Goal: Transaction & Acquisition: Subscribe to service/newsletter

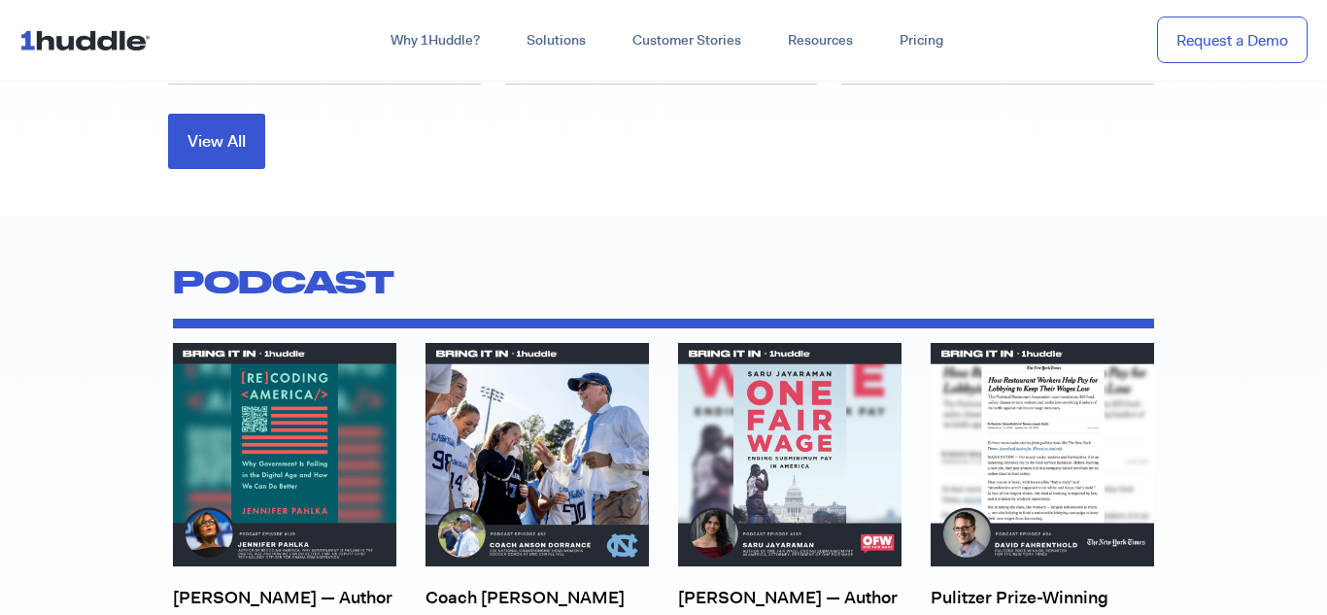
scroll to position [6473, 0]
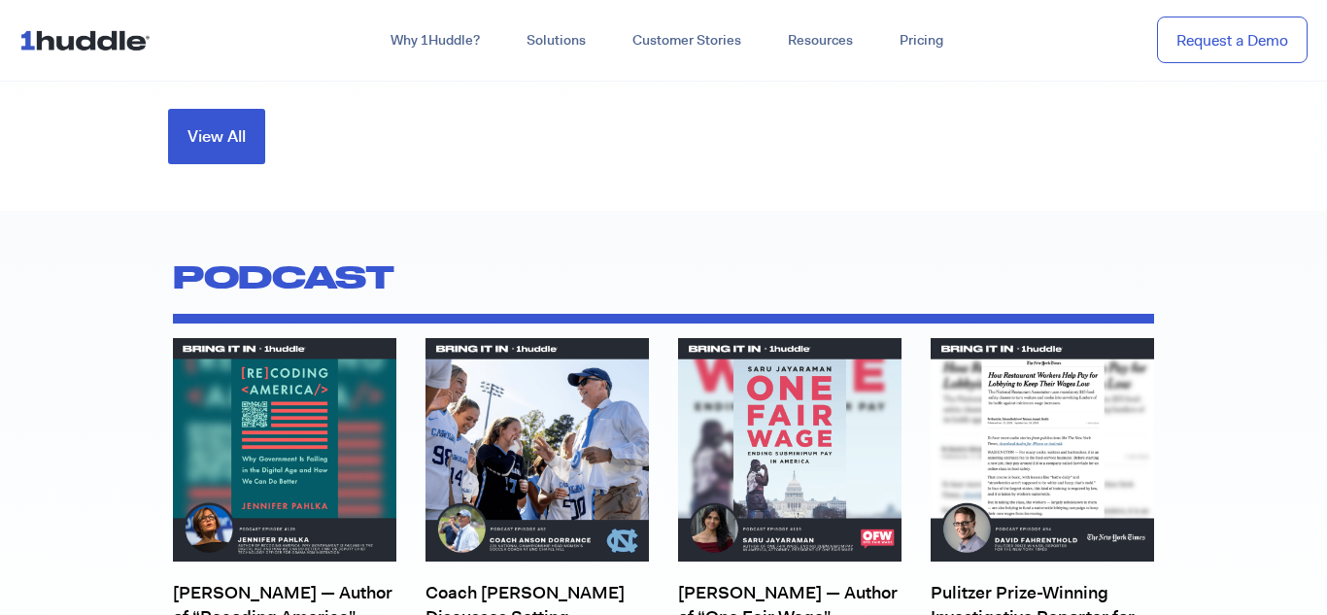
click at [120, 37] on img at bounding box center [88, 39] width 139 height 37
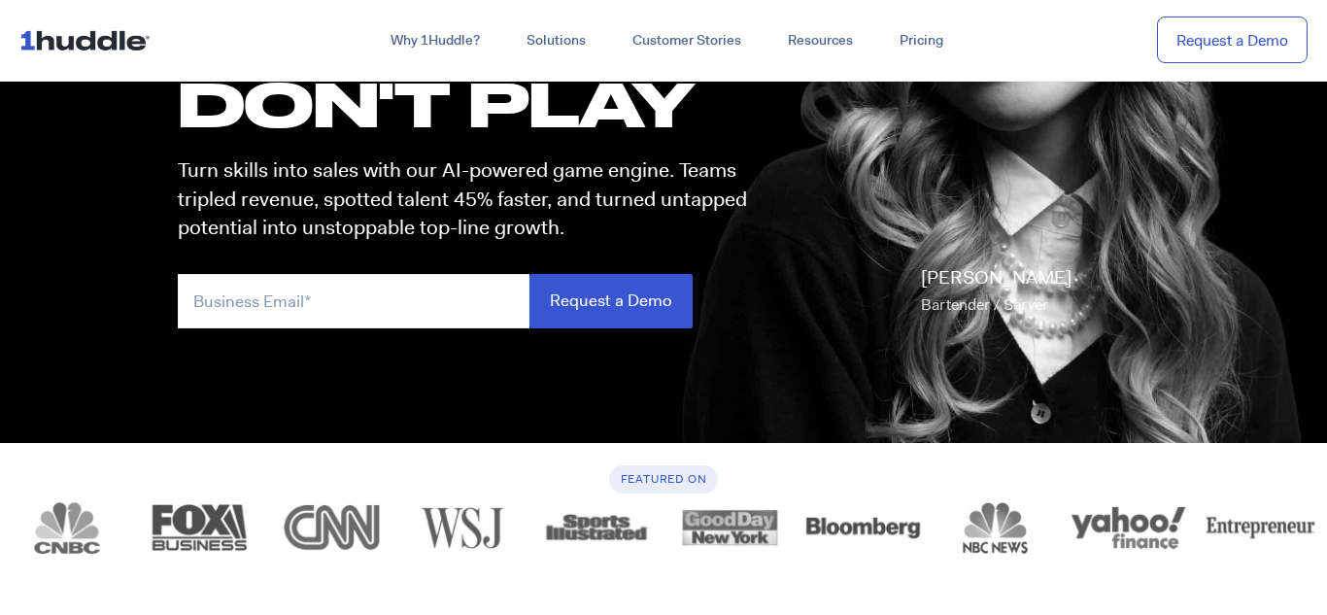
scroll to position [293, 0]
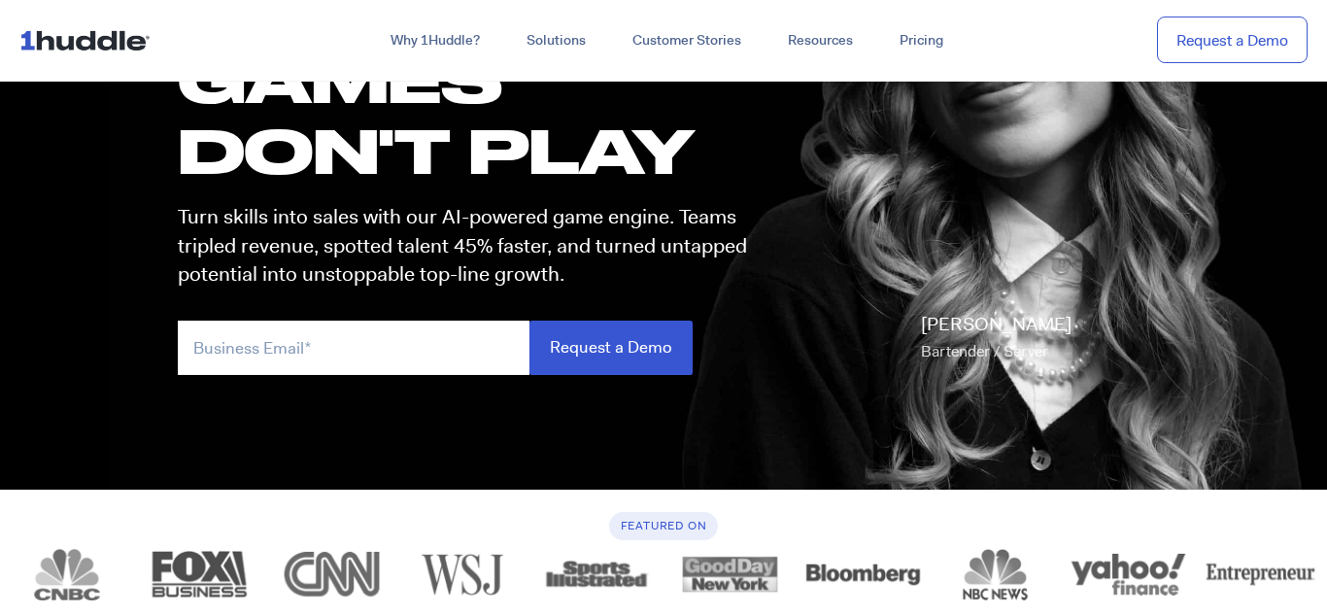
scroll to position [184, 0]
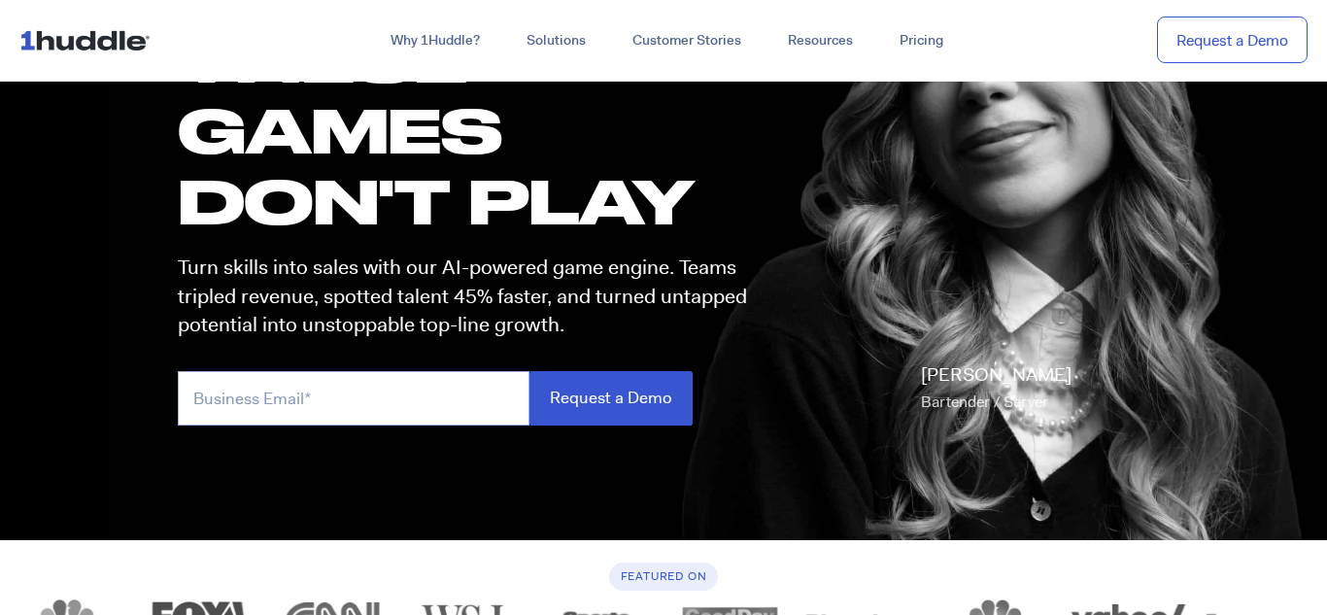
click at [428, 415] on input "email" at bounding box center [354, 397] width 352 height 53
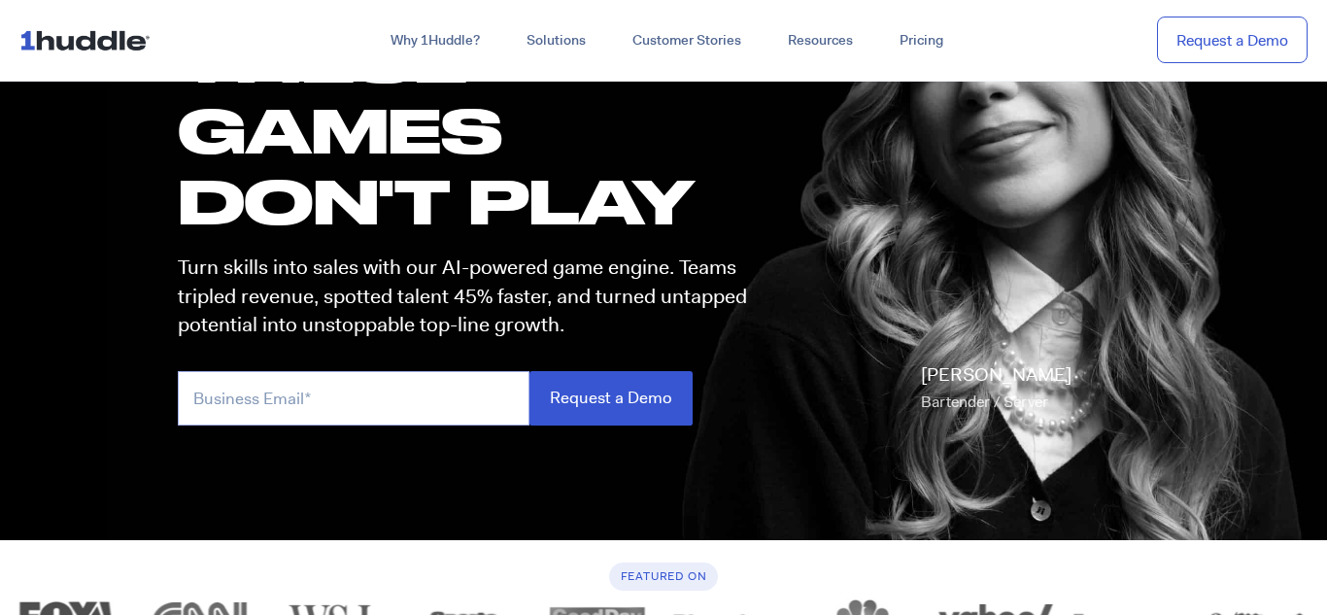
type input "aidarenae@icloud.com"
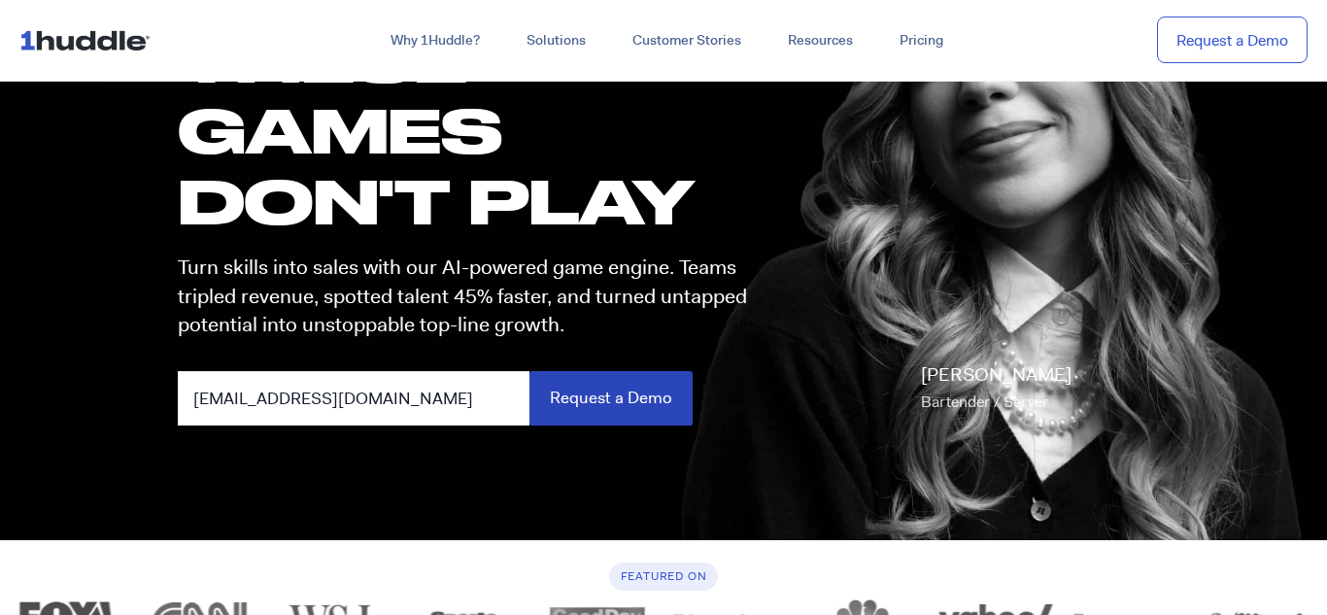
click at [599, 403] on input "Request a Demo" at bounding box center [611, 397] width 163 height 53
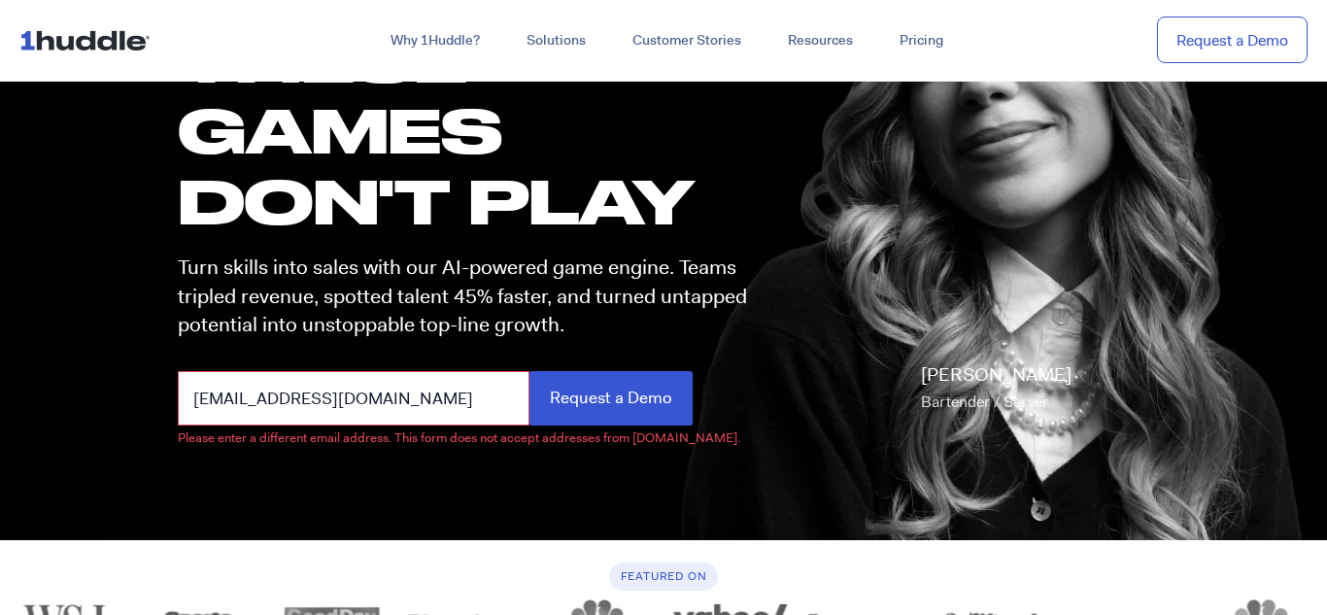
drag, startPoint x: 391, startPoint y: 403, endPoint x: 107, endPoint y: 380, distance: 284.7
click at [107, 380] on section "these GAMES DON'T PLAY Turn skills into sales with our AI-powered game engine. …" at bounding box center [663, 217] width 1327 height 646
